Goal: Task Accomplishment & Management: Use online tool/utility

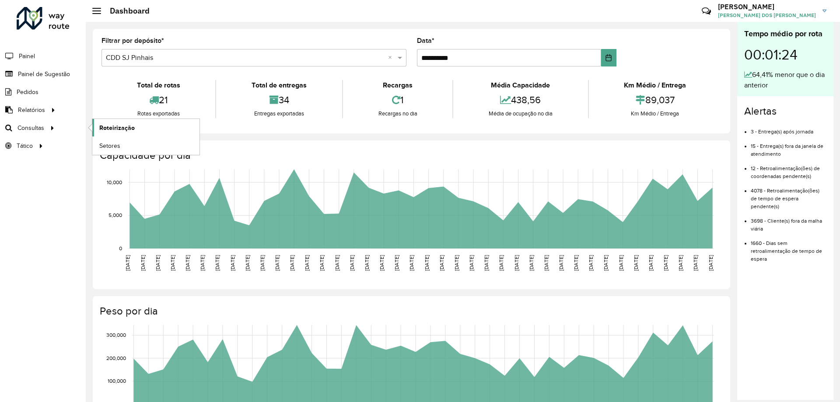
click at [101, 130] on span "Roteirização" at bounding box center [116, 127] width 35 height 9
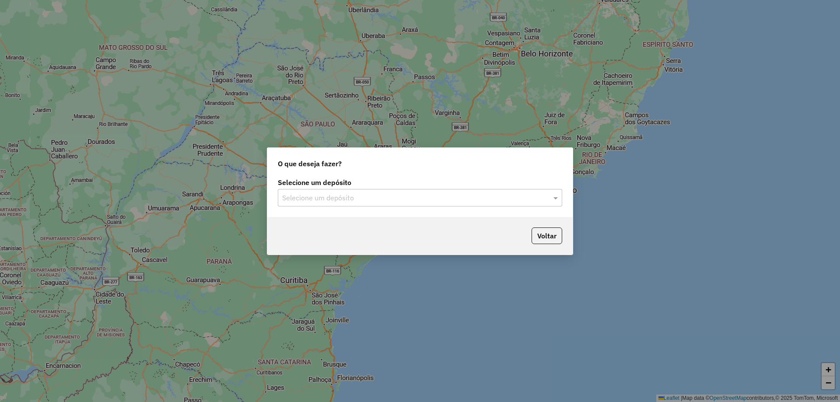
click at [383, 206] on div "Selecione um depósito" at bounding box center [420, 198] width 285 height 18
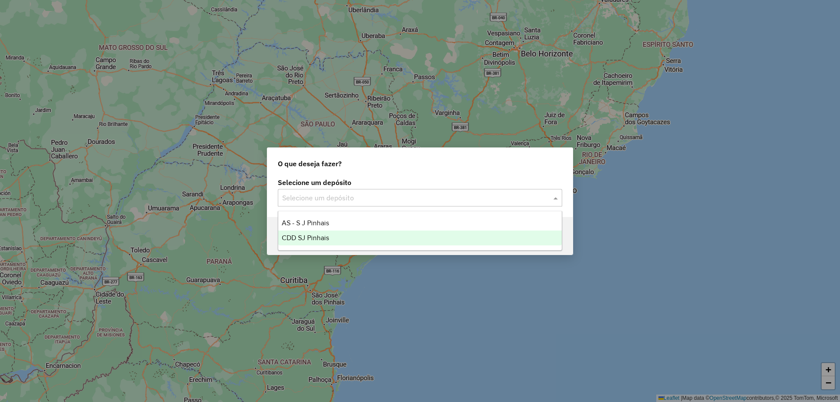
click at [324, 236] on span "CDD SJ Pinhais" at bounding box center [305, 237] width 47 height 7
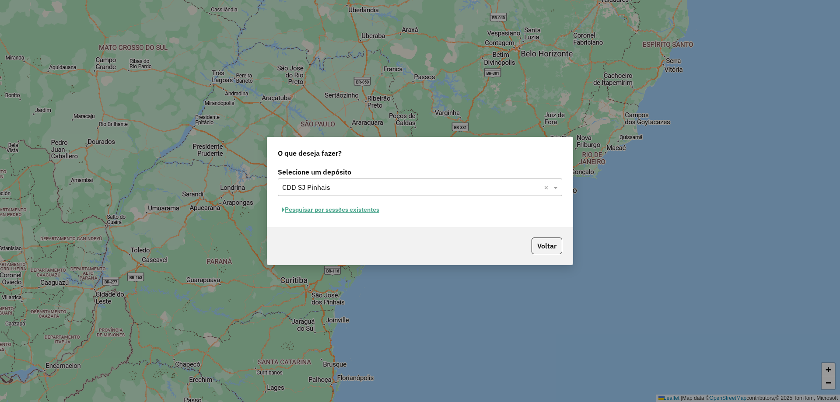
click at [339, 212] on button "Pesquisar por sessões existentes" at bounding box center [330, 210] width 105 height 14
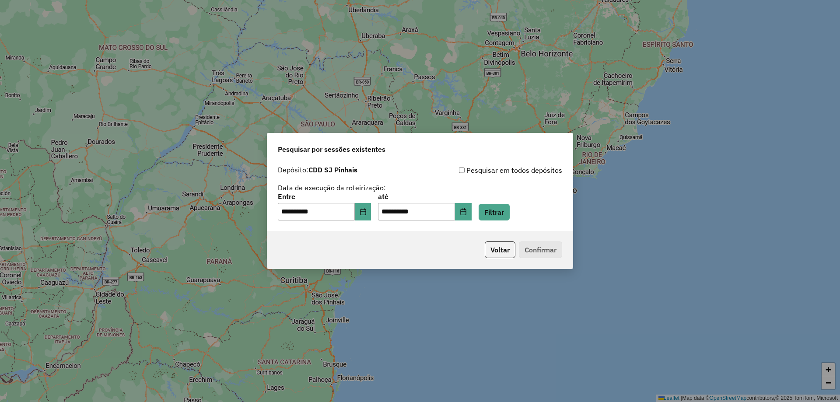
click at [508, 223] on div "**********" at bounding box center [420, 197] width 306 height 70
click at [510, 216] on button "Filtrar" at bounding box center [494, 212] width 31 height 17
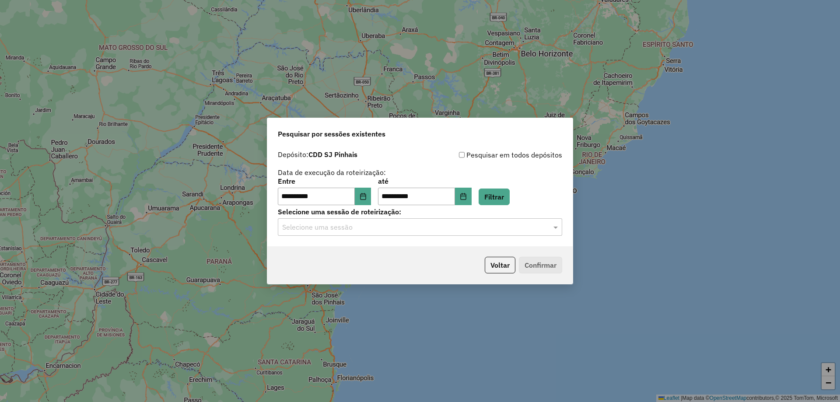
click at [413, 230] on input "text" at bounding box center [411, 227] width 258 height 11
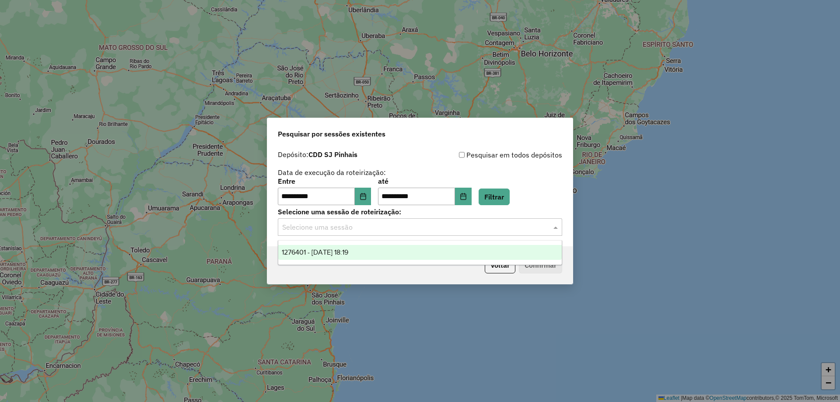
click at [342, 251] on span "1276401 - 16/09/2025 18:19" at bounding box center [315, 252] width 67 height 7
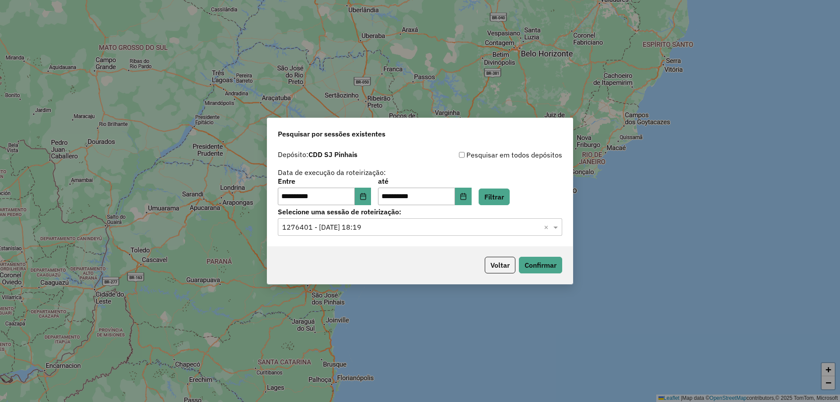
click at [535, 197] on div "**********" at bounding box center [420, 191] width 285 height 27
click at [527, 264] on button "Confirmar" at bounding box center [540, 265] width 43 height 17
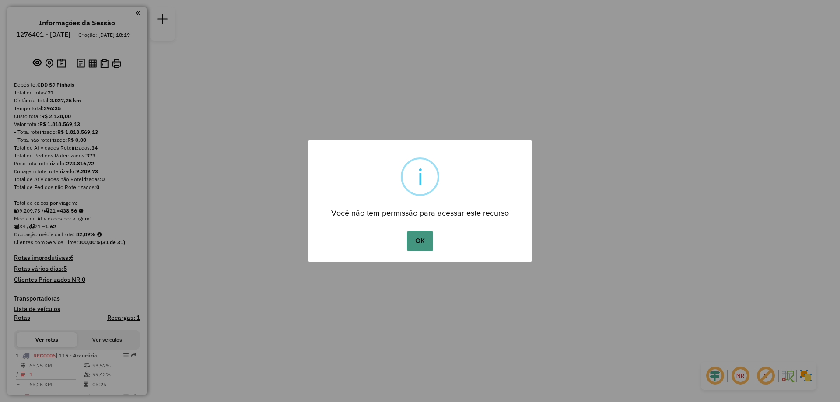
click at [415, 244] on button "OK" at bounding box center [420, 241] width 26 height 20
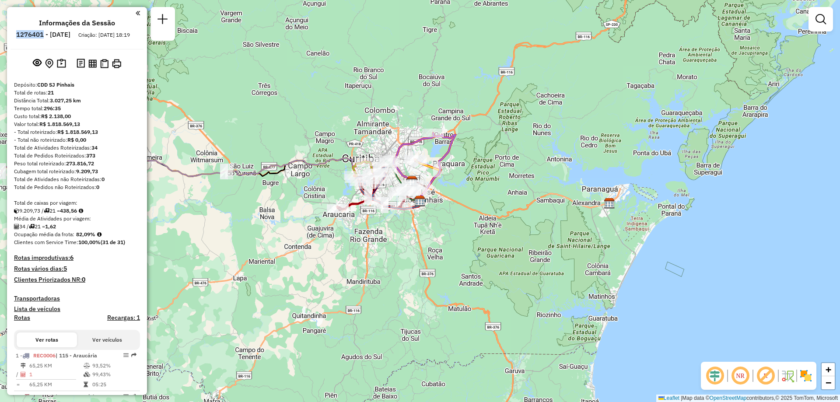
drag, startPoint x: 40, startPoint y: 35, endPoint x: 67, endPoint y: 35, distance: 26.7
click at [67, 35] on h6 "1276401 - [DATE]" at bounding box center [43, 35] width 54 height 8
copy h6 "1276401"
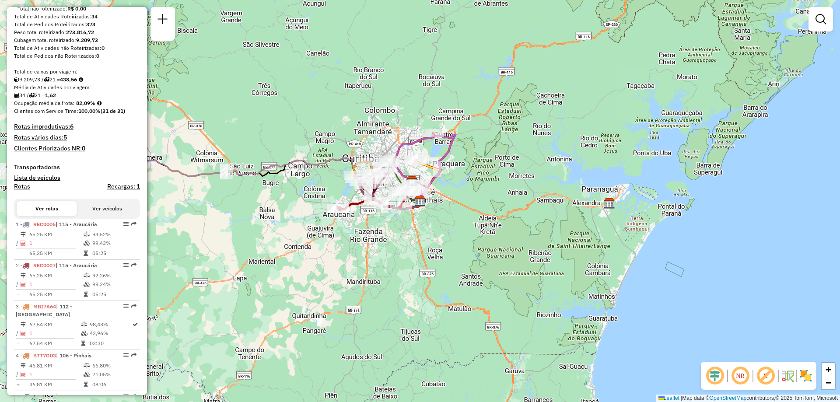
scroll to position [175, 0]
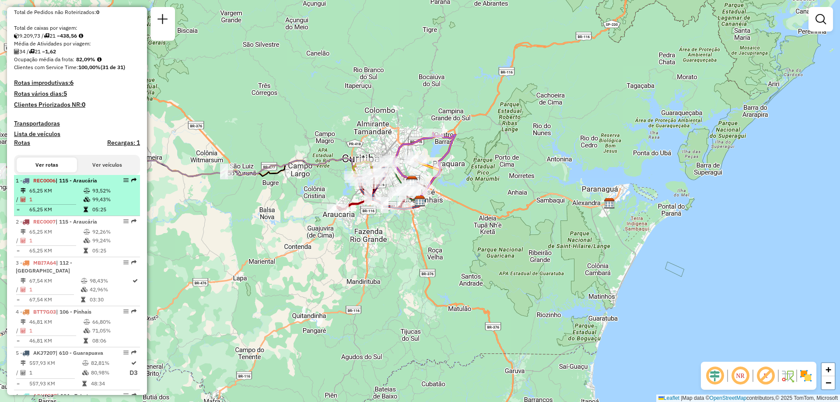
click at [104, 204] on td "99,43%" at bounding box center [114, 199] width 44 height 9
select select "**********"
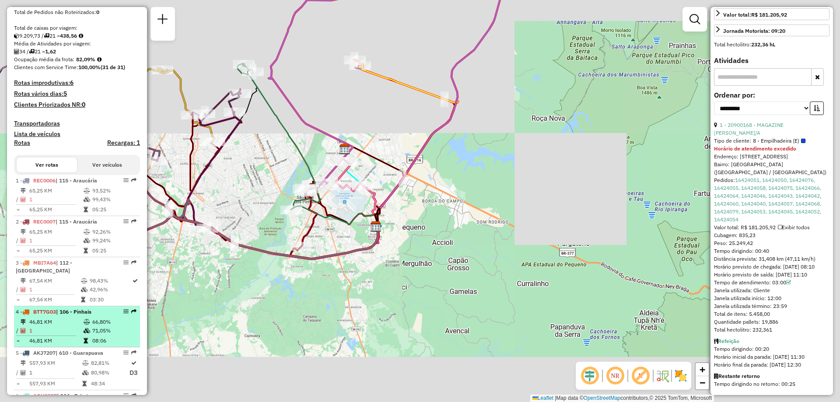
scroll to position [263, 0]
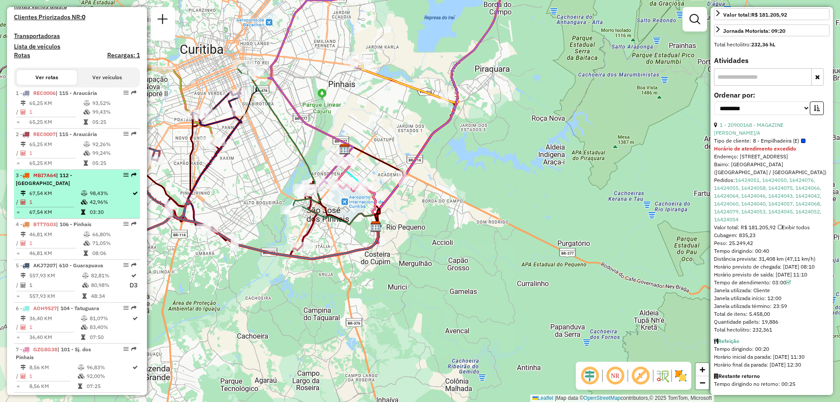
click at [75, 187] on div "3 - MBI7A64 | 112 - [GEOGRAPHIC_DATA]" at bounding box center [62, 180] width 93 height 16
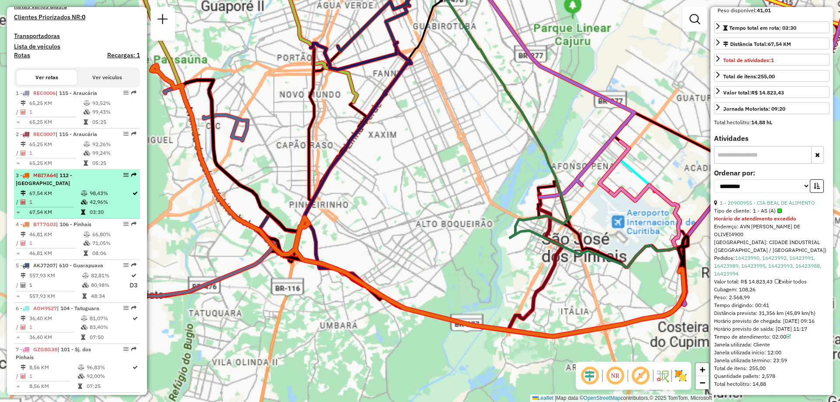
scroll to position [185, 0]
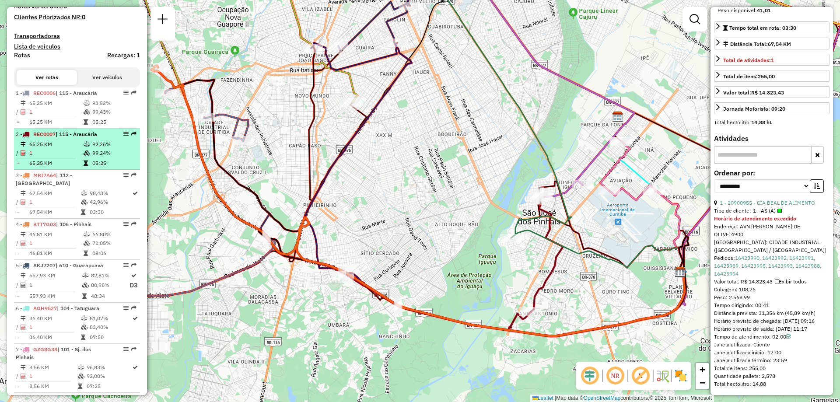
click at [82, 146] on li "2 - REC0007 | 115 - Araucária 65,25 KM 92,26% / 1 99,24% = 65,25 KM 05:25" at bounding box center [77, 149] width 126 height 41
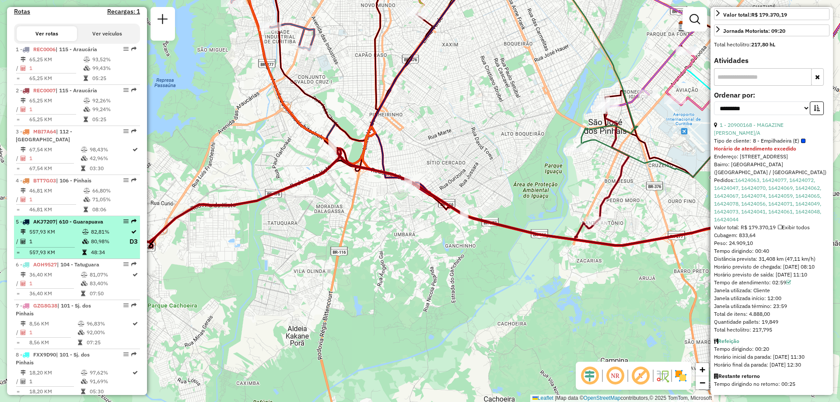
scroll to position [350, 0]
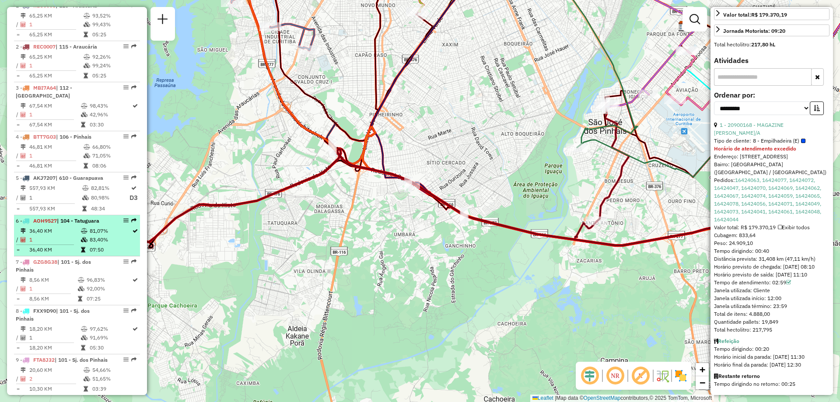
click at [78, 236] on td "36,40 KM" at bounding box center [55, 231] width 52 height 9
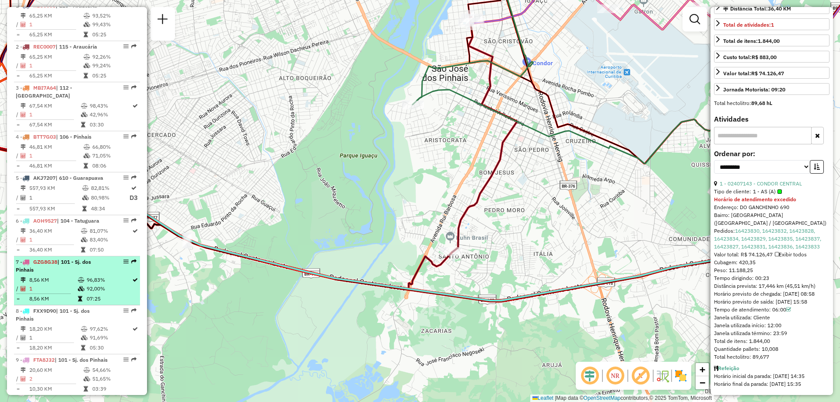
click at [66, 274] on div "7 - GZG8G38 | 101 - Sj. dos Pinhais" at bounding box center [62, 266] width 93 height 16
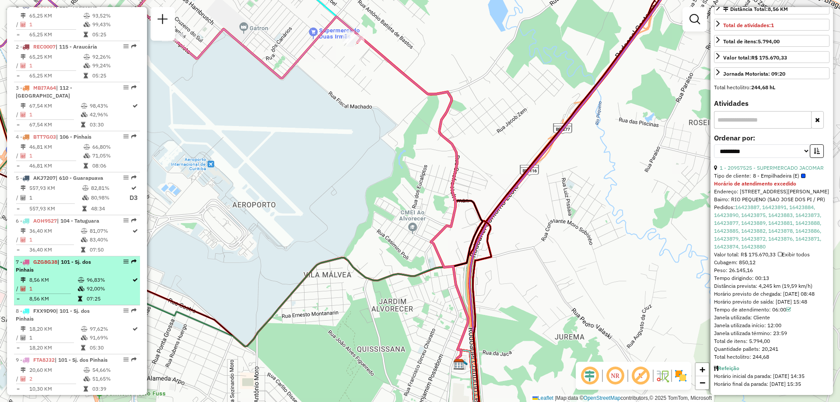
scroll to position [438, 0]
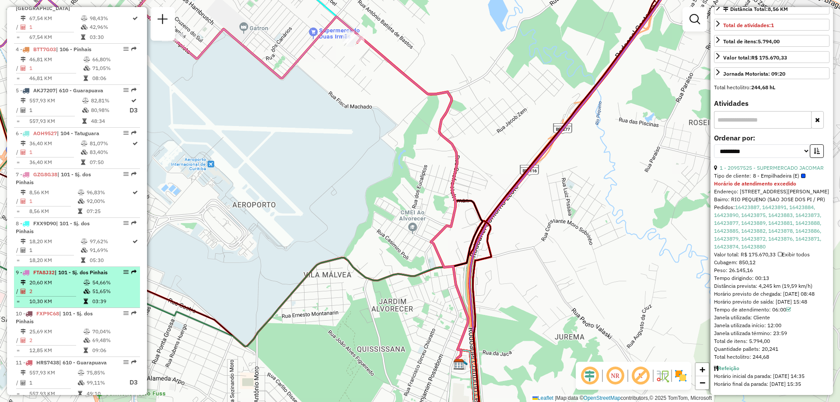
click at [65, 287] on td "20,60 KM" at bounding box center [56, 282] width 54 height 9
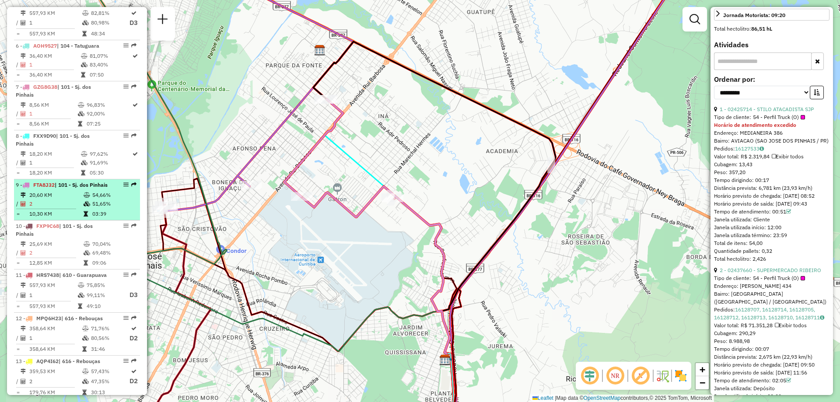
scroll to position [569, 0]
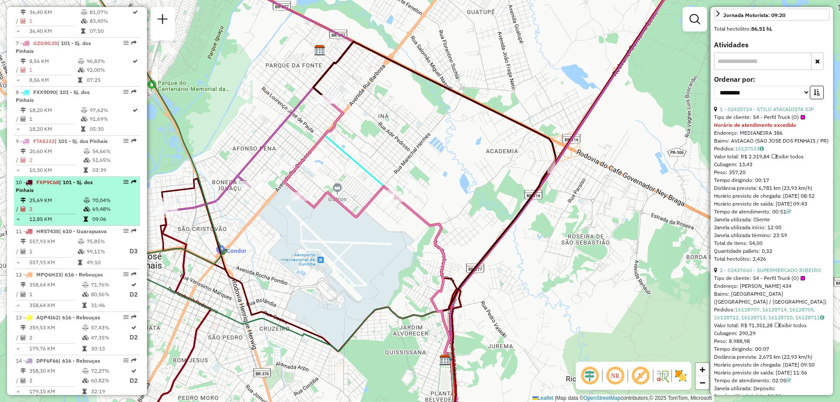
click at [62, 193] on span "| 101 - Sj. dos Pinhais" at bounding box center [54, 186] width 77 height 14
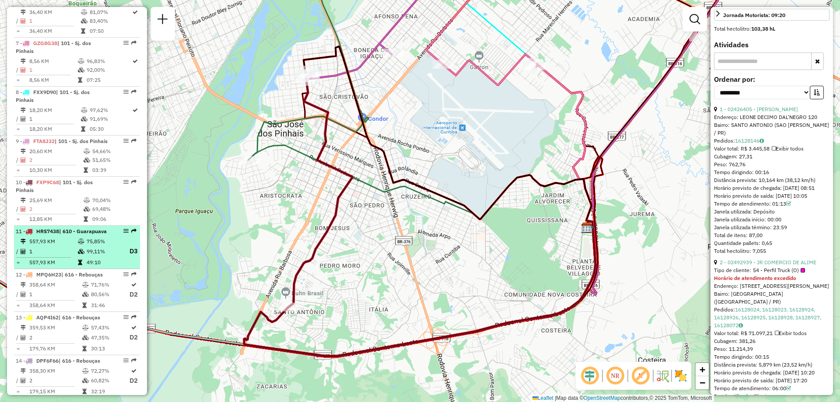
click at [63, 246] on td "557,93 KM" at bounding box center [53, 241] width 49 height 9
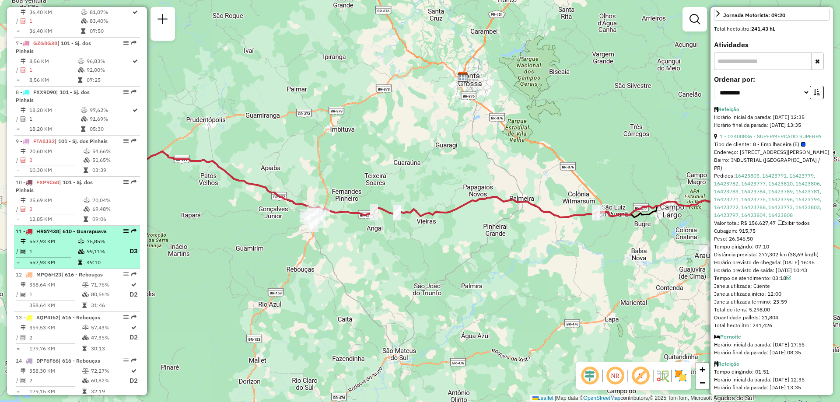
scroll to position [700, 0]
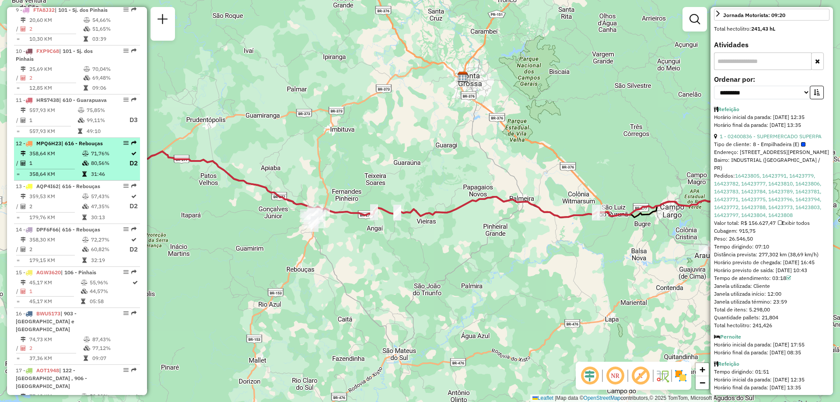
click at [72, 158] on td "358,64 KM" at bounding box center [55, 153] width 53 height 9
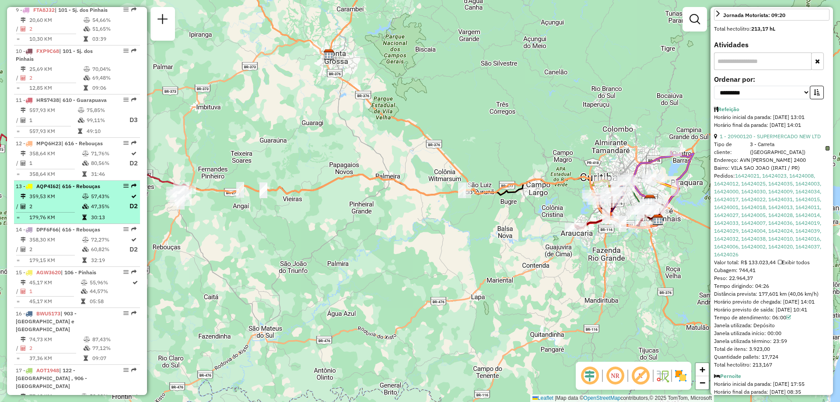
click at [67, 201] on td "359,53 KM" at bounding box center [55, 196] width 53 height 9
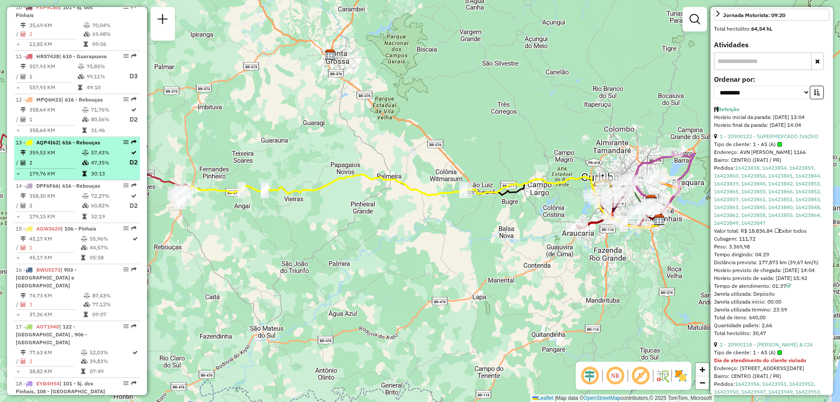
scroll to position [788, 0]
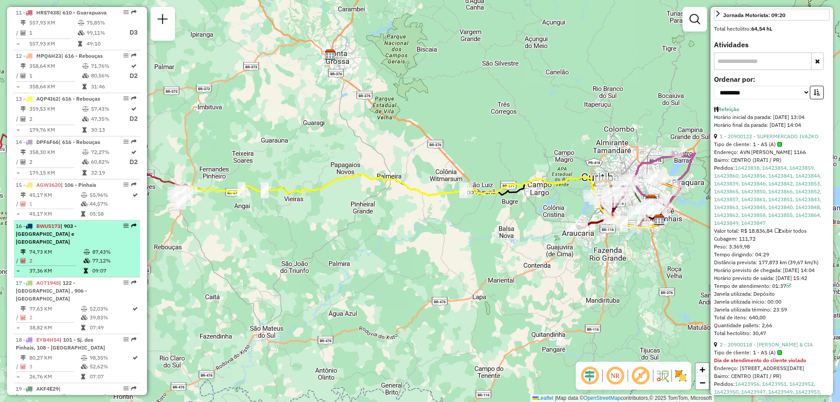
click at [75, 265] on td "2" at bounding box center [56, 261] width 54 height 9
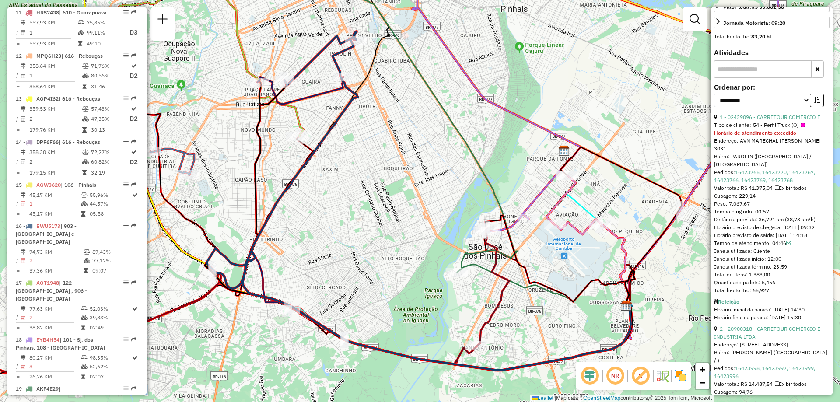
scroll to position [307, 0]
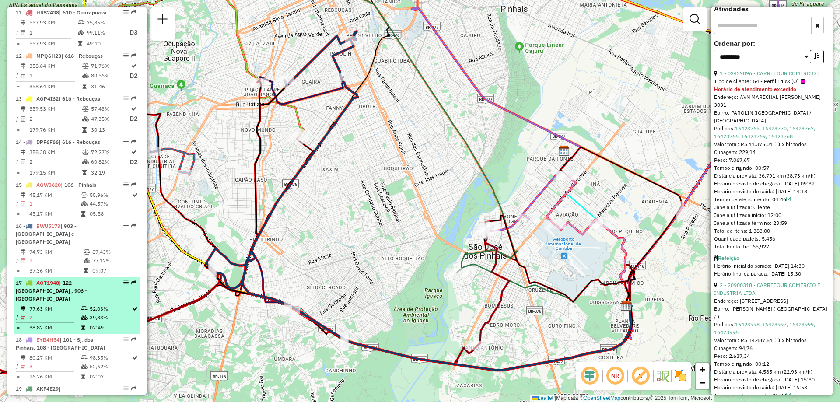
click at [66, 303] on div "17 - AOT1948 | 122 - [GEOGRAPHIC_DATA] , 906 - [GEOGRAPHIC_DATA]" at bounding box center [62, 291] width 93 height 24
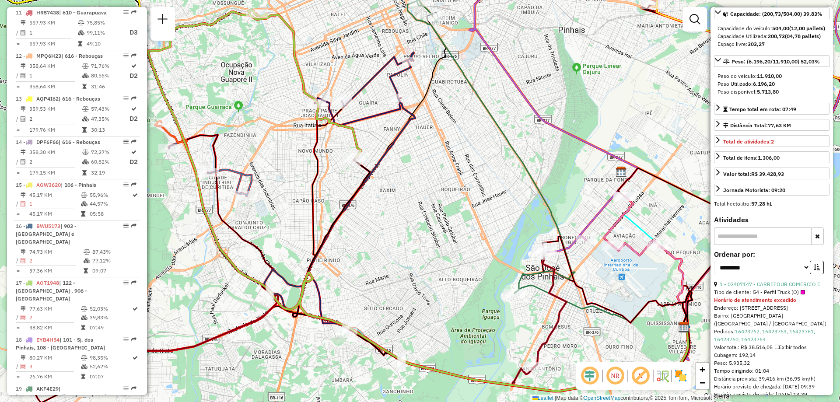
scroll to position [0, 0]
